Goal: Transaction & Acquisition: Book appointment/travel/reservation

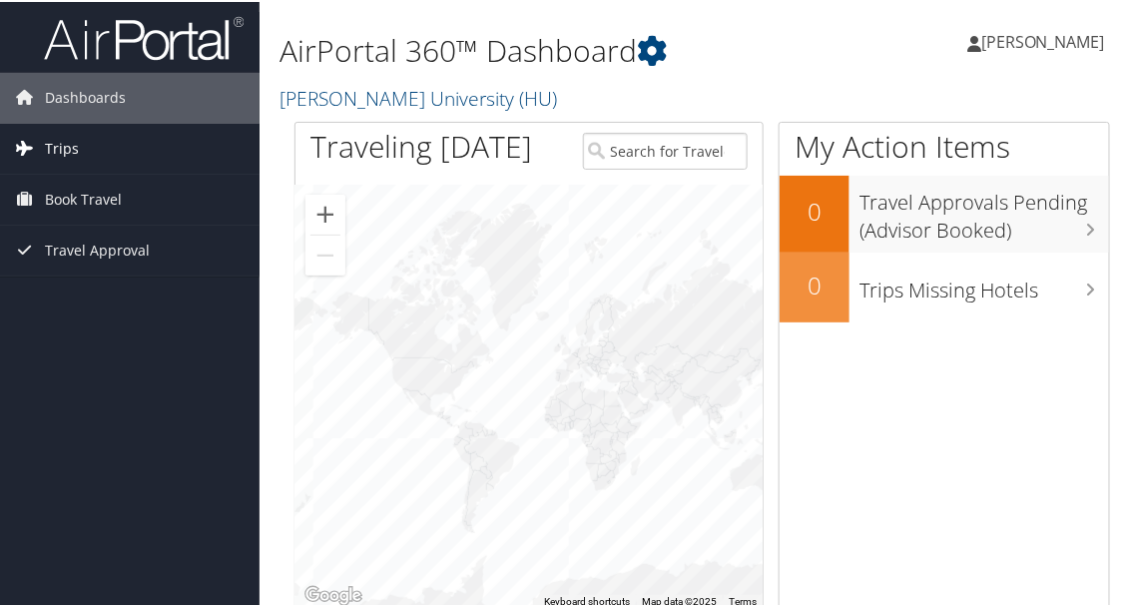
click at [129, 161] on link "Trips" at bounding box center [130, 147] width 260 height 50
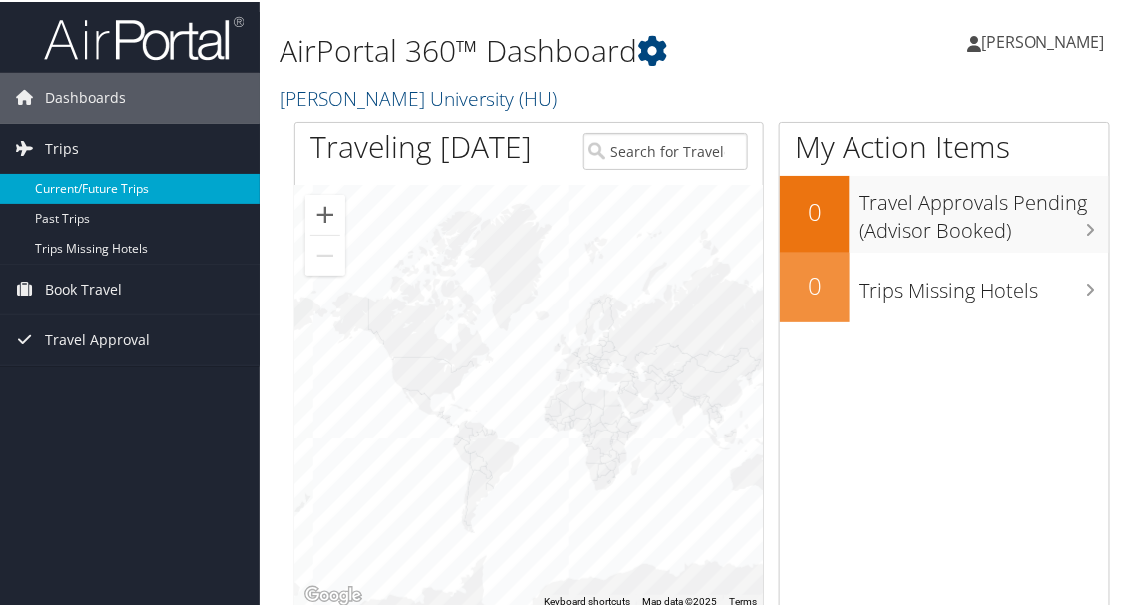
click at [135, 191] on link "Current/Future Trips" at bounding box center [130, 187] width 260 height 30
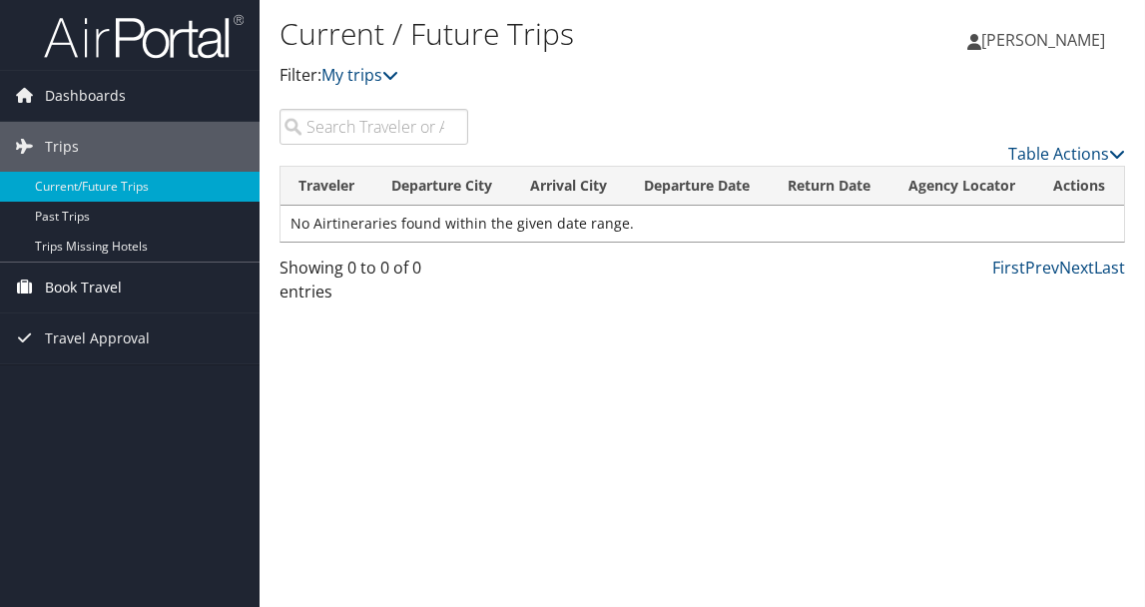
click at [144, 279] on link "Book Travel" at bounding box center [130, 288] width 260 height 50
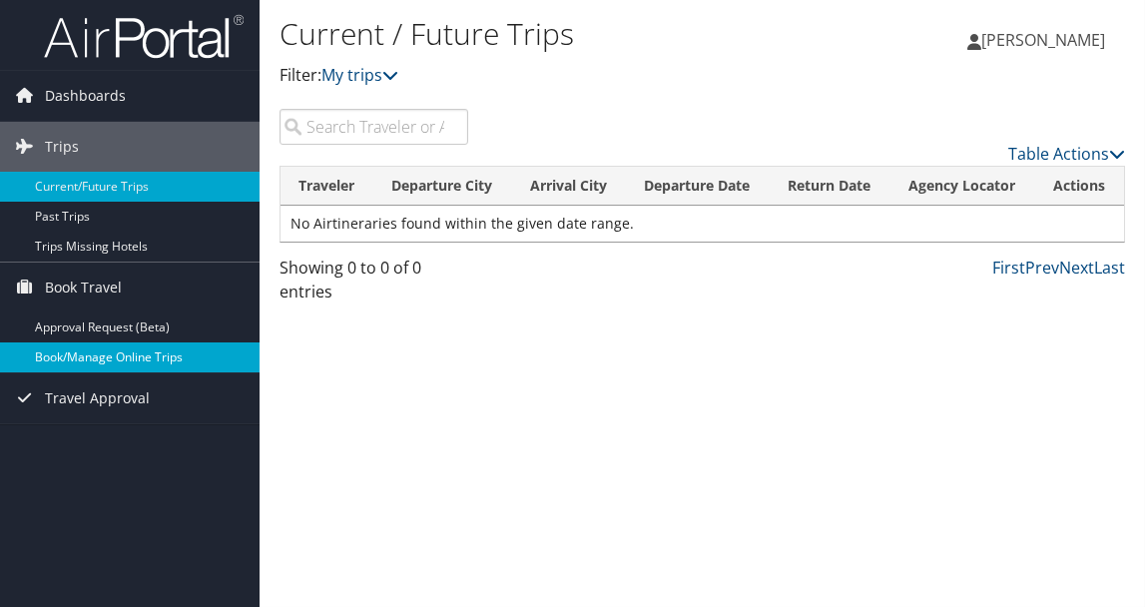
click at [114, 342] on link "Book/Manage Online Trips" at bounding box center [130, 357] width 260 height 30
click at [126, 358] on link "Book/Manage Online Trips" at bounding box center [130, 357] width 260 height 30
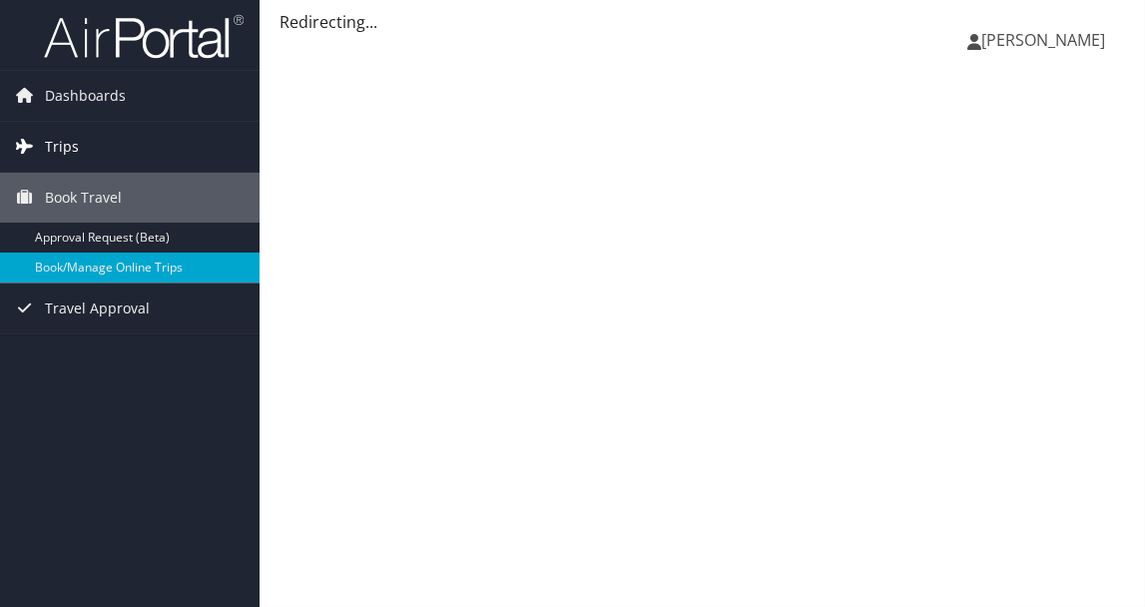
click at [75, 151] on span "Trips" at bounding box center [62, 147] width 34 height 50
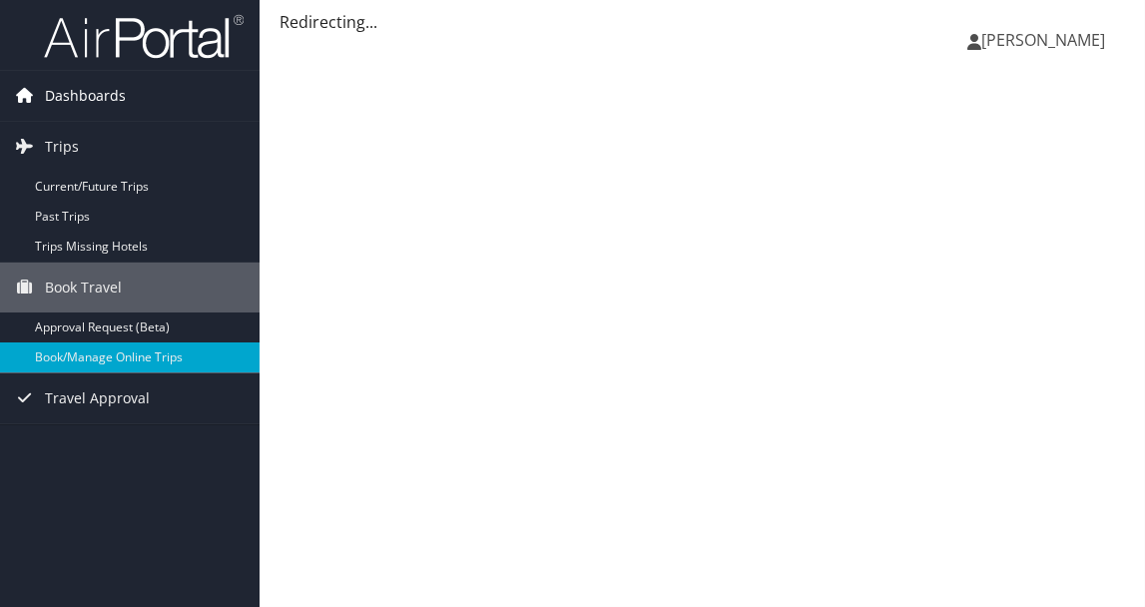
click at [79, 113] on span "Dashboards" at bounding box center [85, 96] width 81 height 50
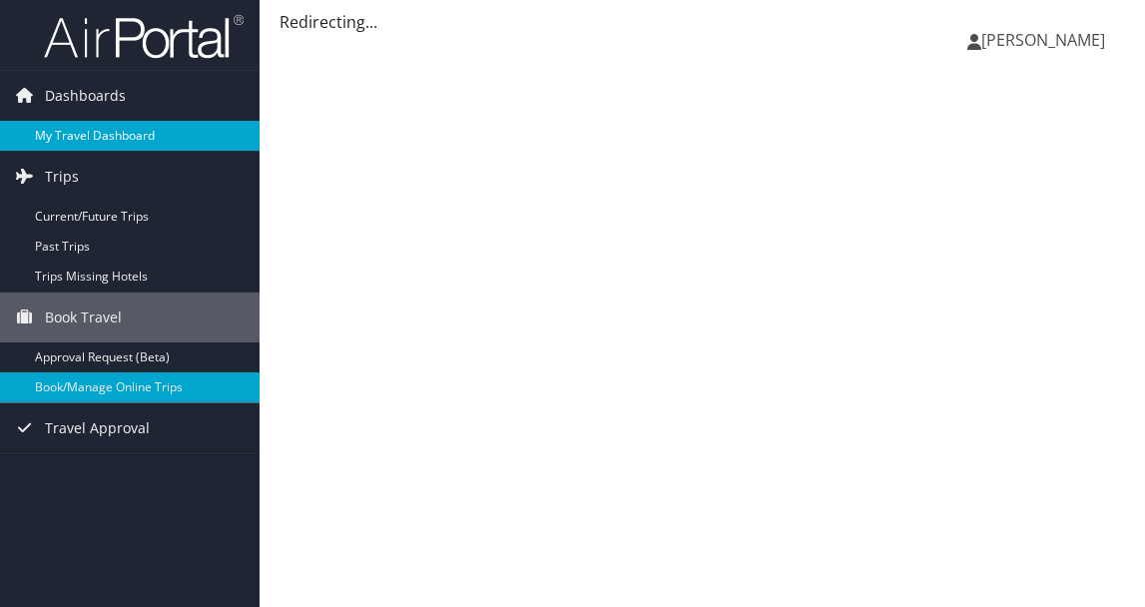
click at [68, 130] on link "My Travel Dashboard" at bounding box center [130, 136] width 260 height 30
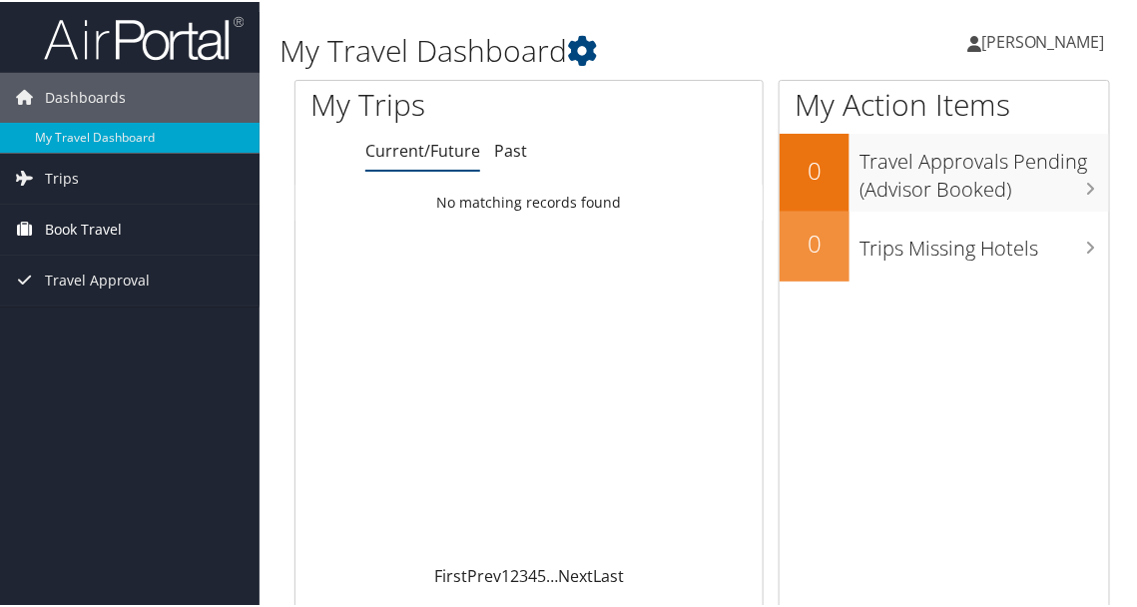
click at [143, 222] on link "Book Travel" at bounding box center [130, 228] width 260 height 50
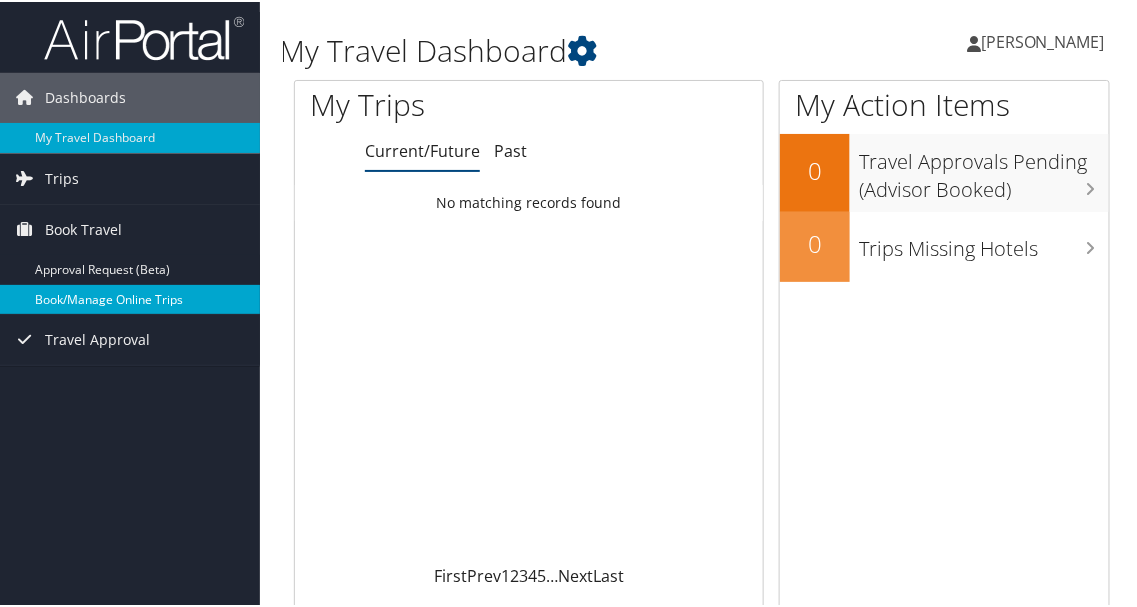
click at [140, 297] on link "Book/Manage Online Trips" at bounding box center [130, 298] width 260 height 30
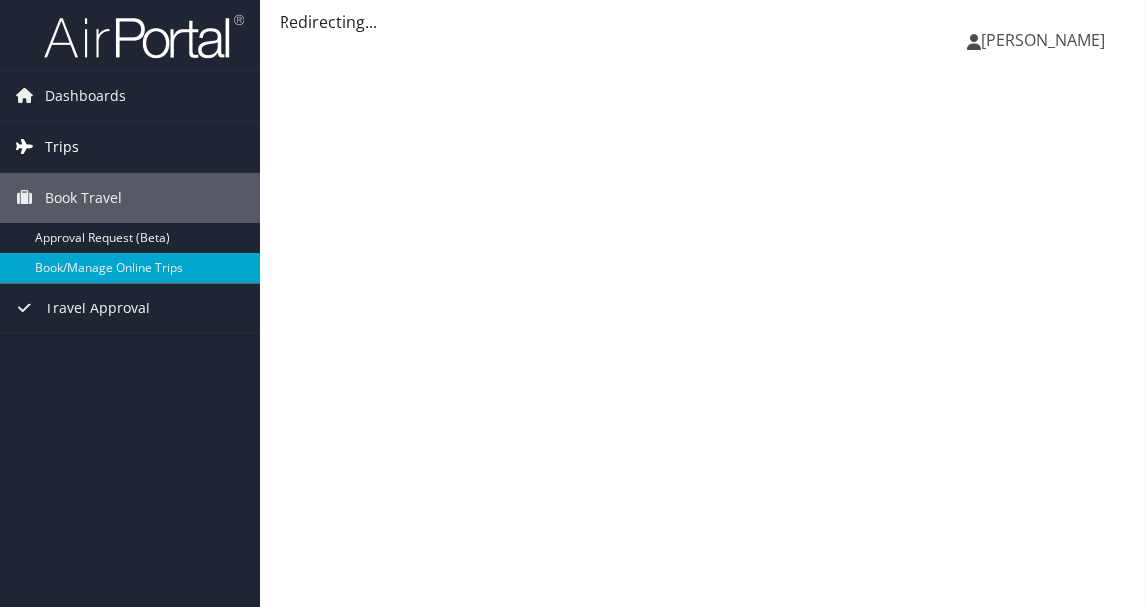
click at [167, 152] on link "Trips" at bounding box center [130, 147] width 260 height 50
